Goal: Transaction & Acquisition: Book appointment/travel/reservation

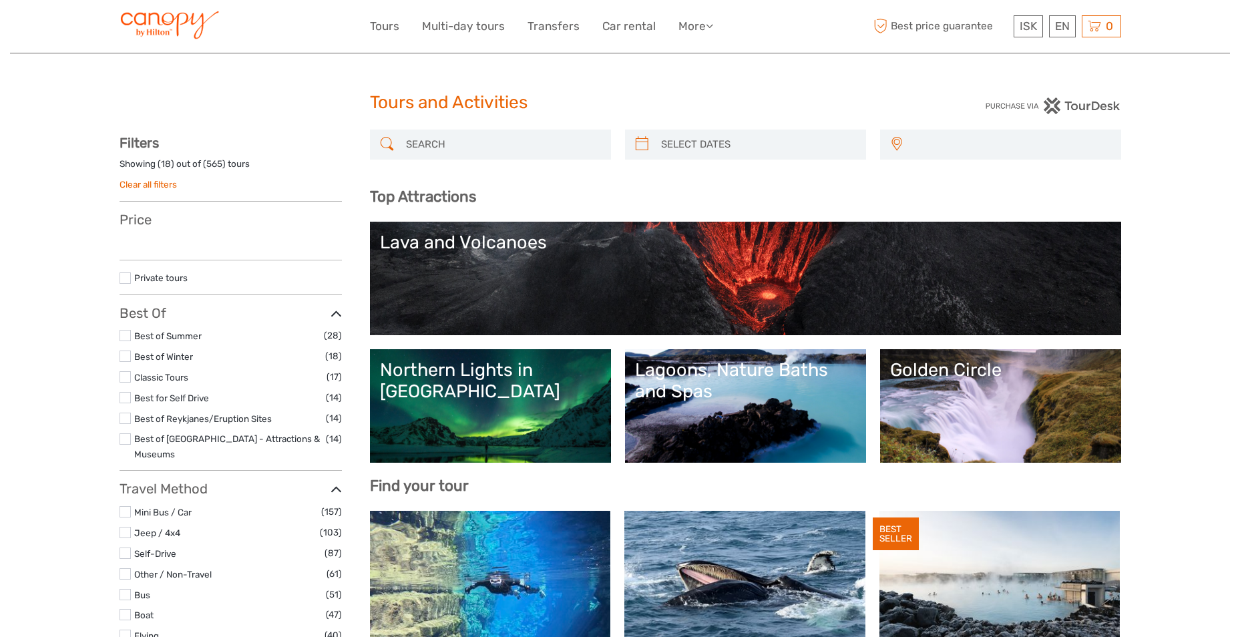
select select
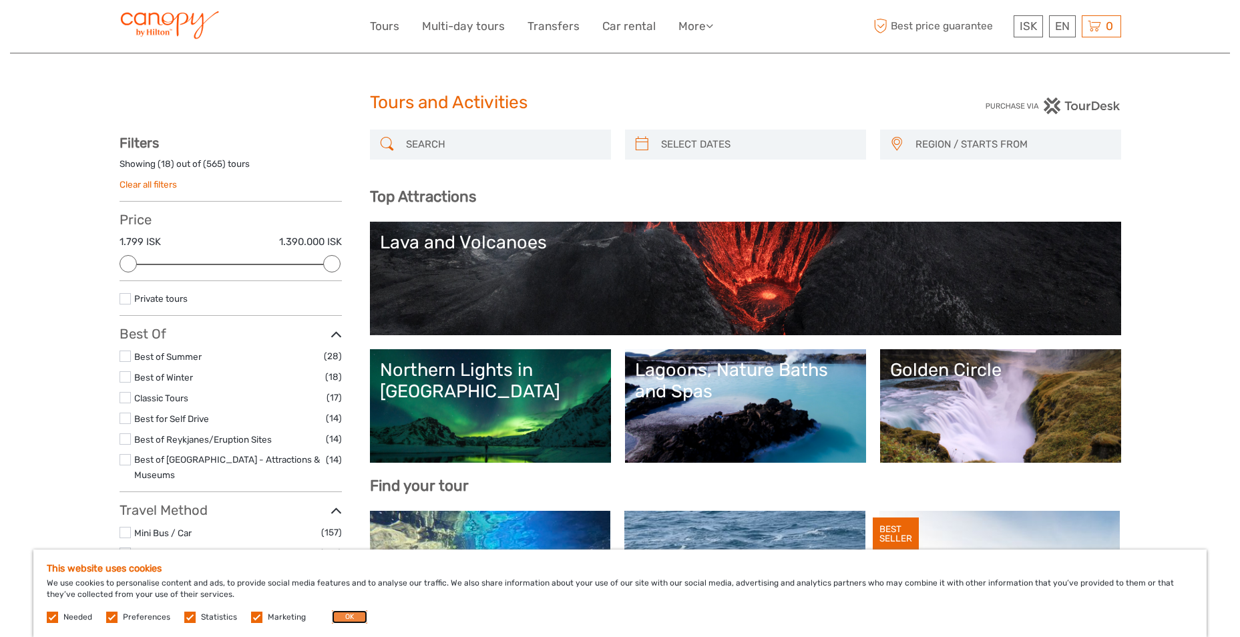
click at [346, 623] on button "OK" at bounding box center [349, 616] width 35 height 13
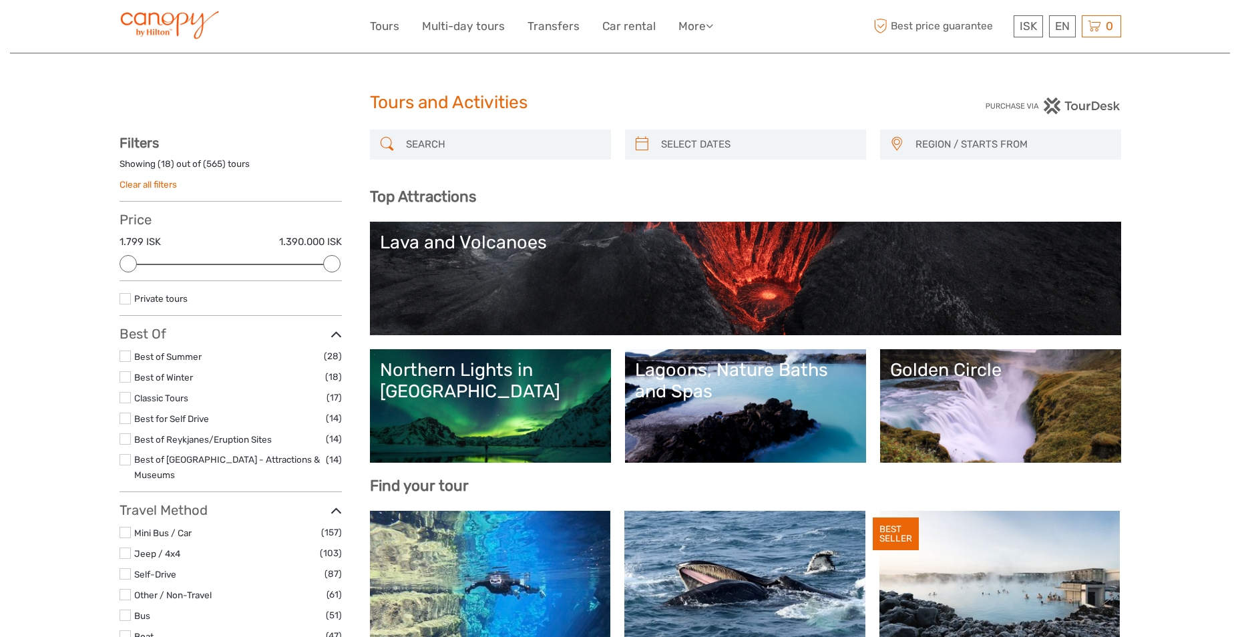
click at [537, 418] on link "Northern Lights in [GEOGRAPHIC_DATA]" at bounding box center [490, 406] width 221 height 94
click at [719, 377] on div "Lagoons, Nature Baths and Spas" at bounding box center [745, 380] width 221 height 43
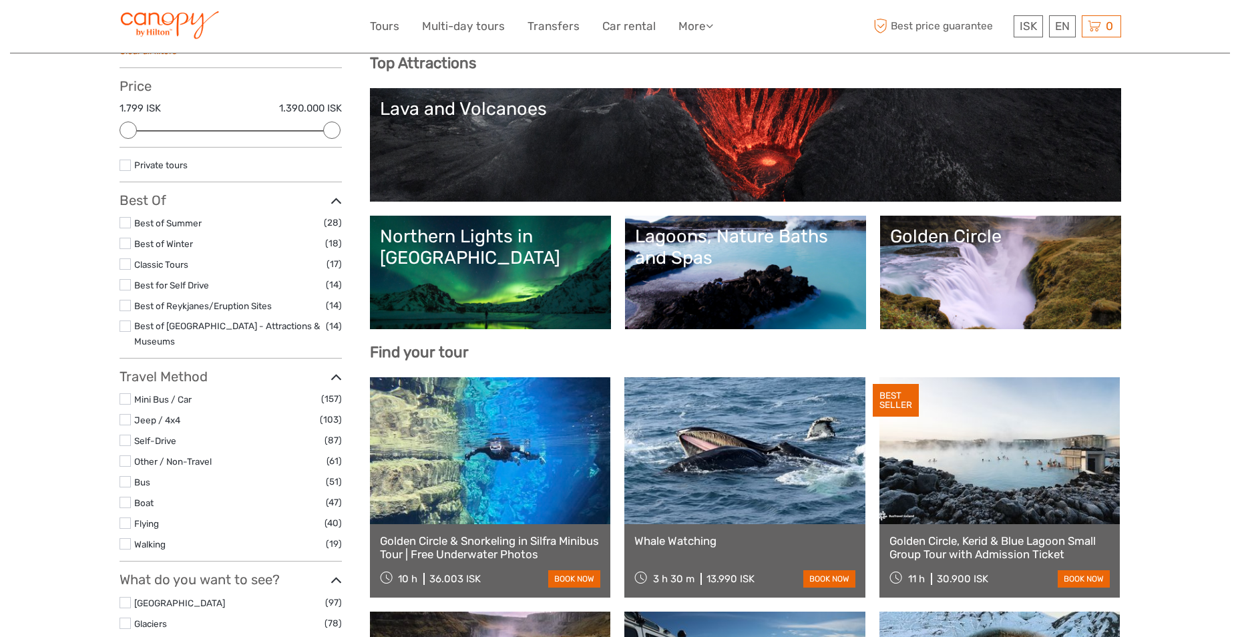
drag, startPoint x: 930, startPoint y: 464, endPoint x: 926, endPoint y: 458, distance: 7.2
click at [930, 464] on link at bounding box center [1000, 450] width 241 height 147
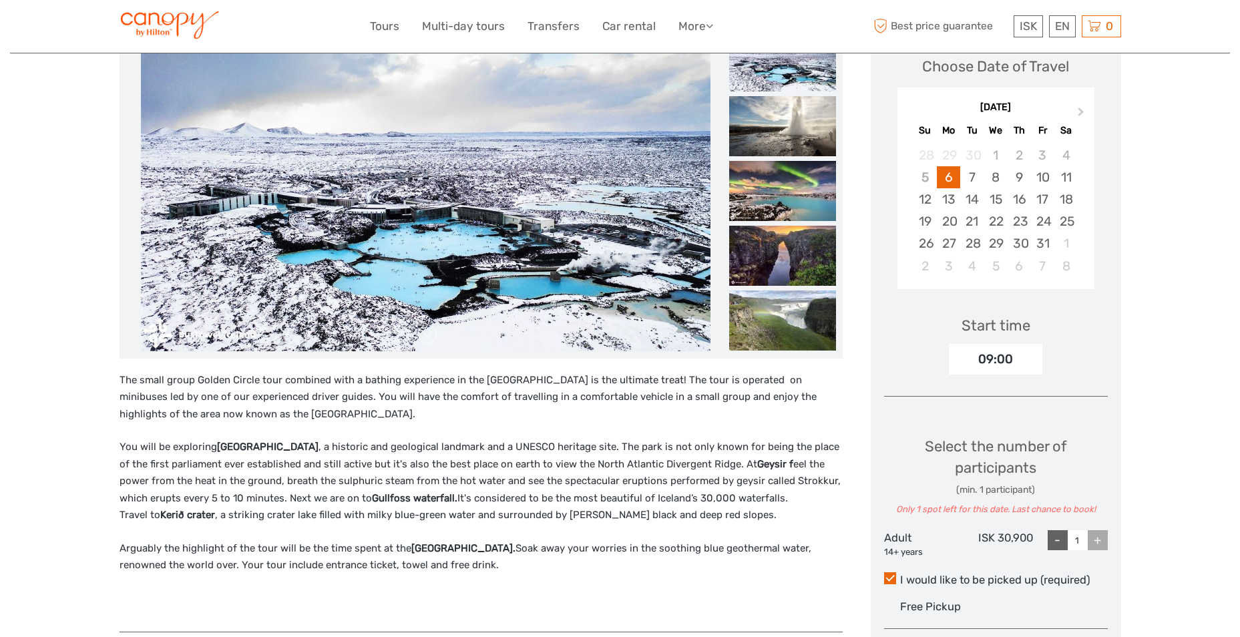
scroll to position [134, 0]
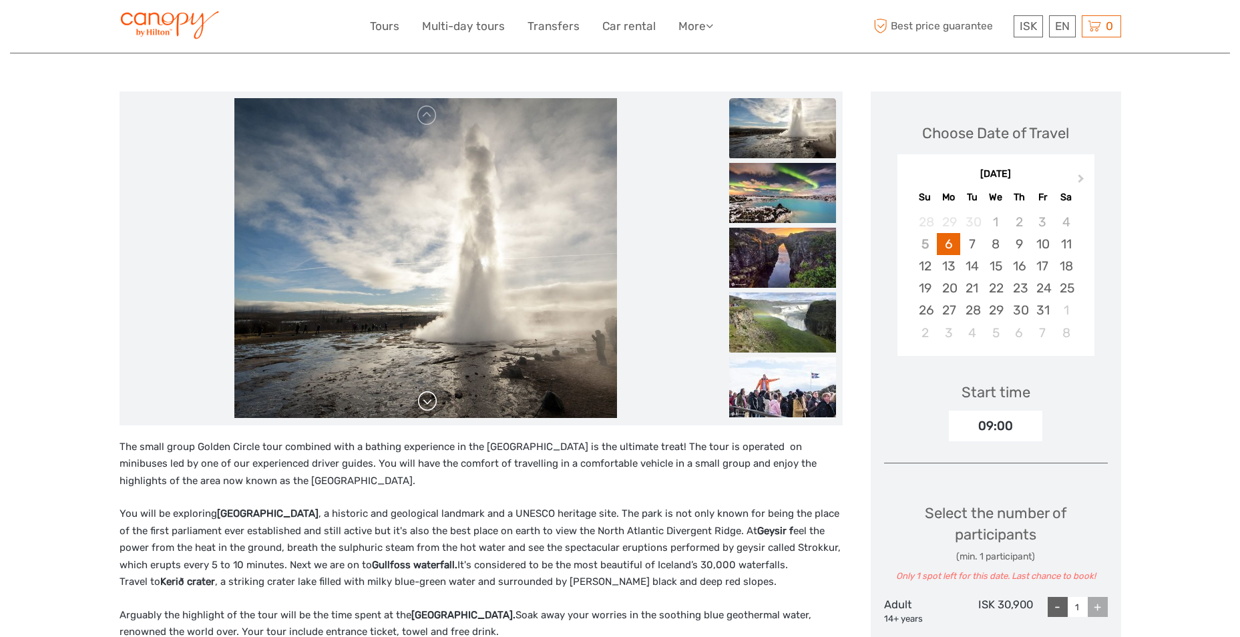
click at [427, 403] on link at bounding box center [427, 401] width 21 height 21
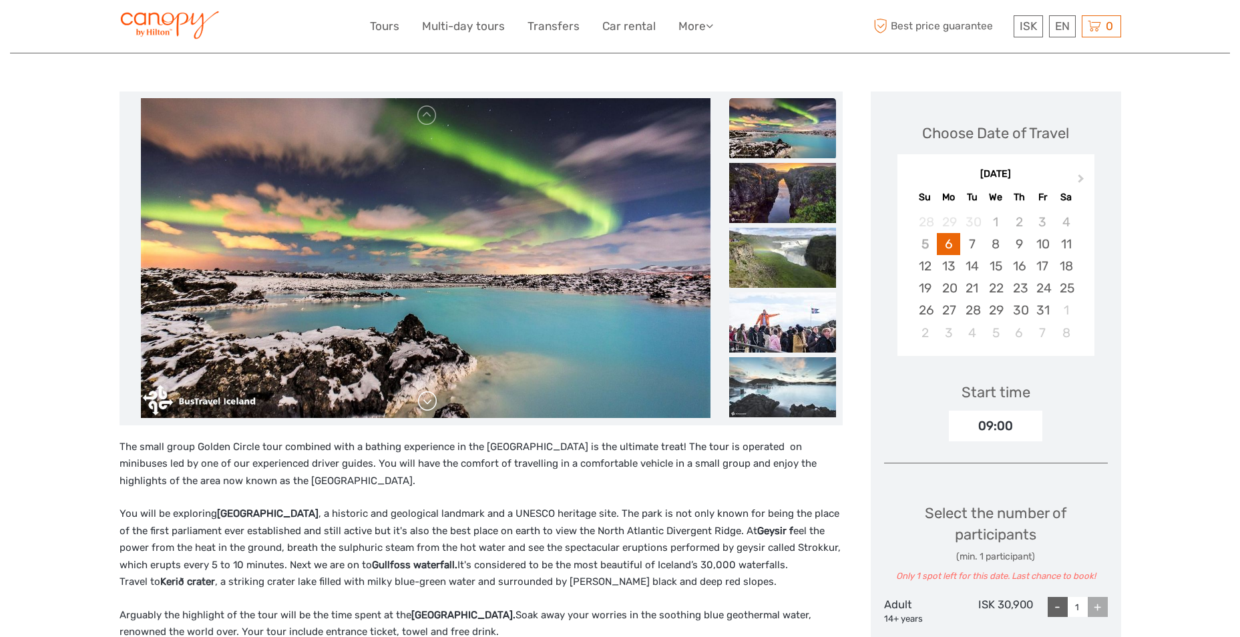
click at [427, 403] on link at bounding box center [427, 401] width 21 height 21
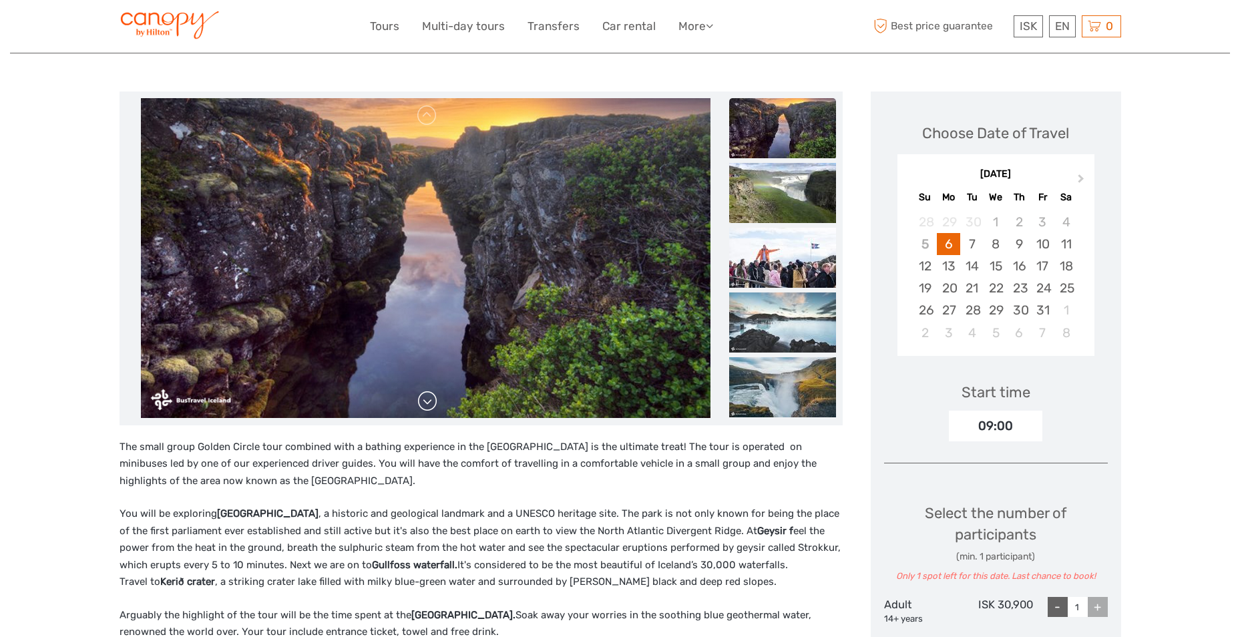
click at [427, 403] on link at bounding box center [427, 401] width 21 height 21
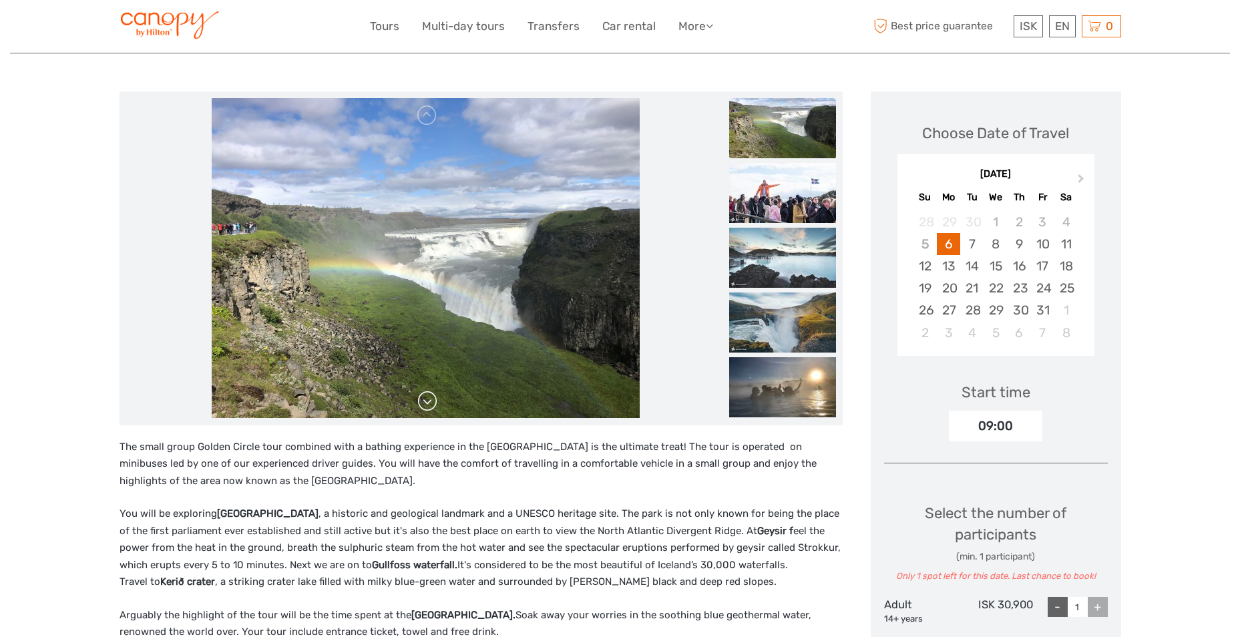
click at [427, 403] on link at bounding box center [427, 401] width 21 height 21
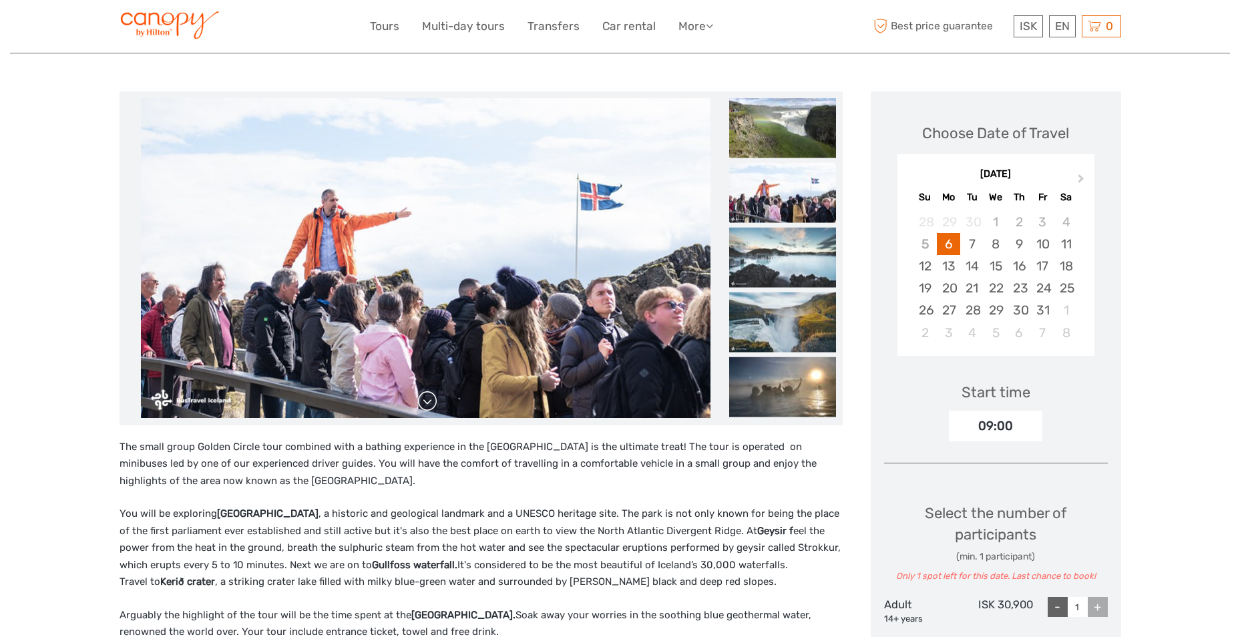
click at [427, 403] on link at bounding box center [427, 401] width 21 height 21
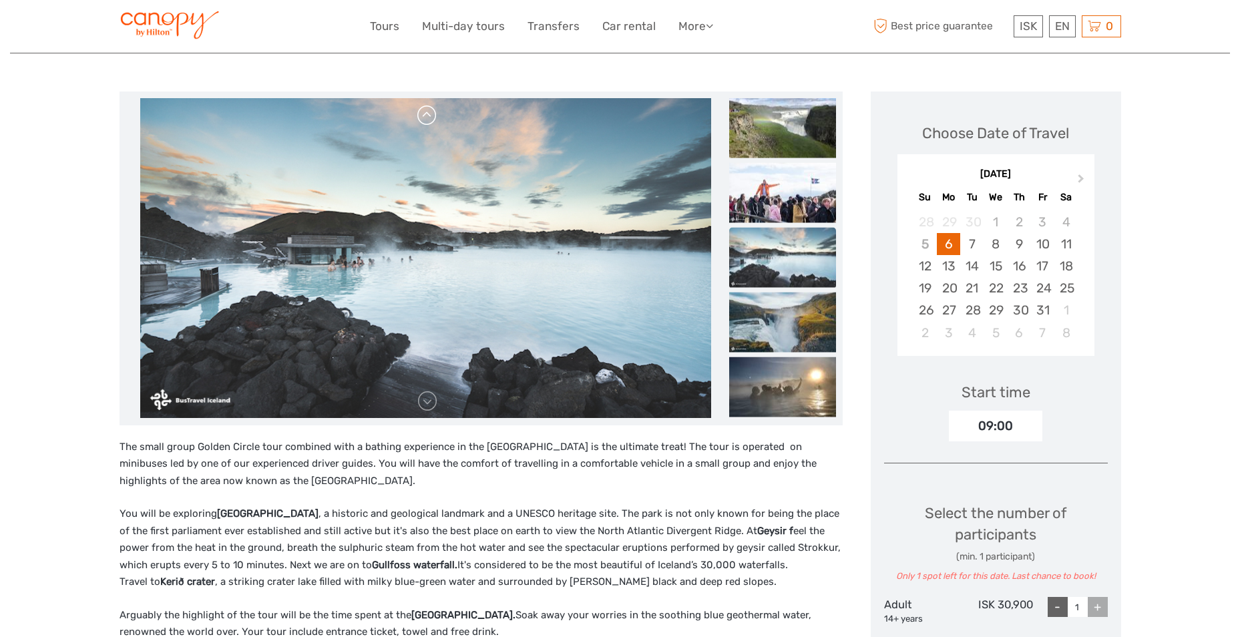
click at [429, 122] on link at bounding box center [427, 115] width 21 height 21
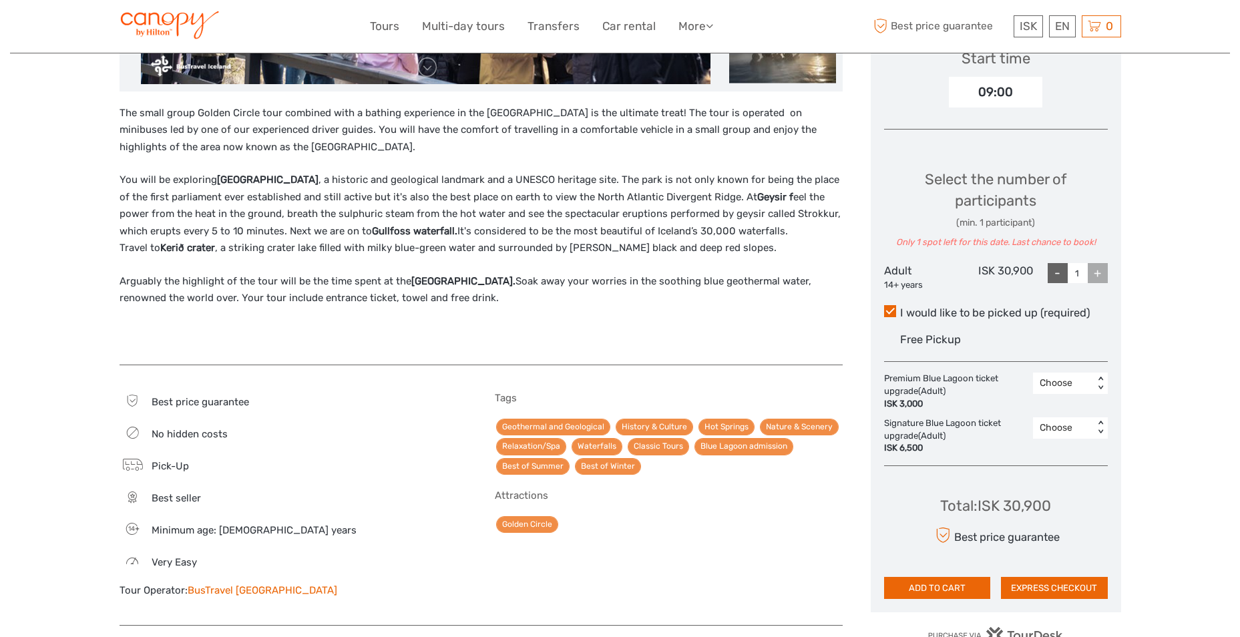
scroll to position [0, 0]
